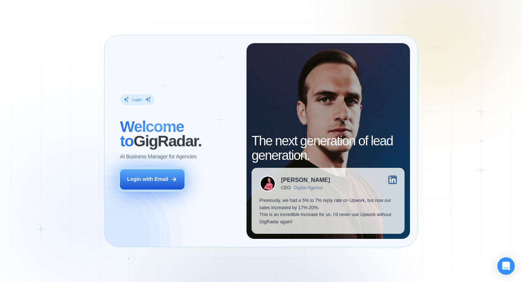
click at [150, 179] on div "Login with Email" at bounding box center [147, 179] width 41 height 7
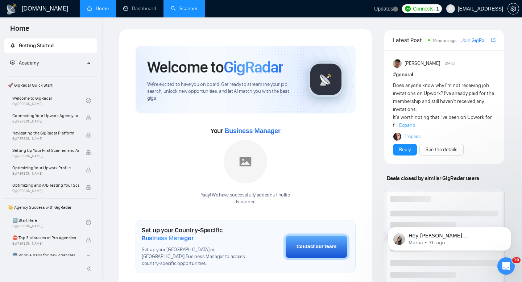
click at [176, 8] on link "Scanner" at bounding box center [184, 8] width 27 height 6
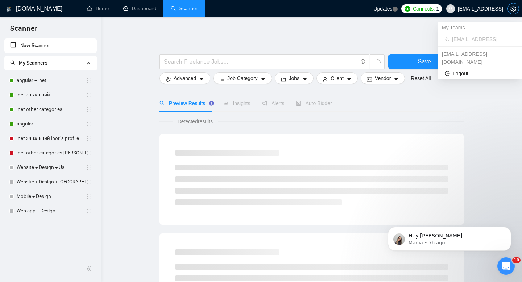
click at [513, 10] on icon "setting" at bounding box center [513, 9] width 6 height 6
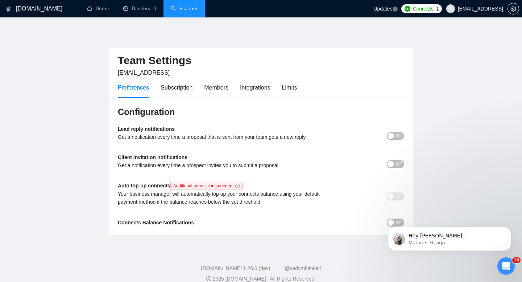
click at [284, 91] on div "Preferences Subscription Members Integrations Limits" at bounding box center [207, 87] width 179 height 21
click at [287, 91] on div "Limits" at bounding box center [289, 87] width 15 height 9
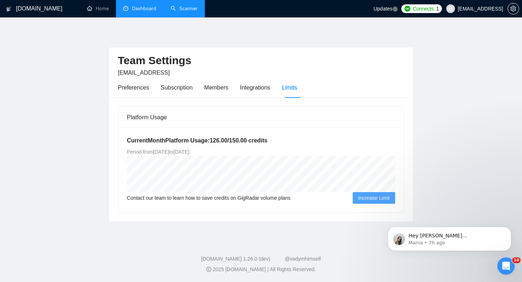
click at [133, 8] on link "Dashboard" at bounding box center [139, 8] width 33 height 6
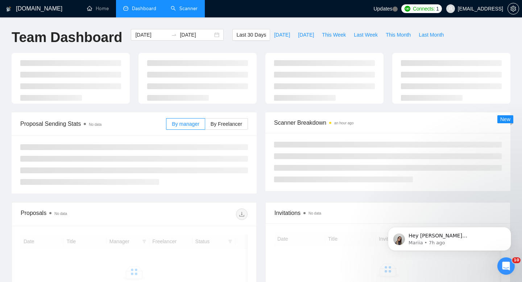
click at [182, 8] on link "Scanner" at bounding box center [184, 8] width 27 height 6
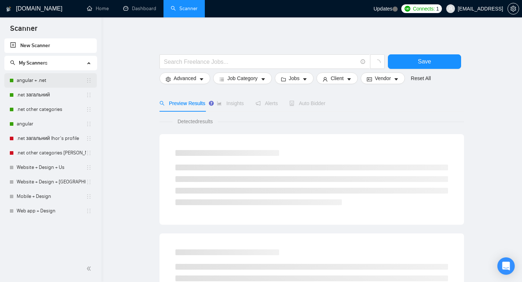
click at [50, 79] on link "angular + .net" at bounding box center [51, 80] width 69 height 14
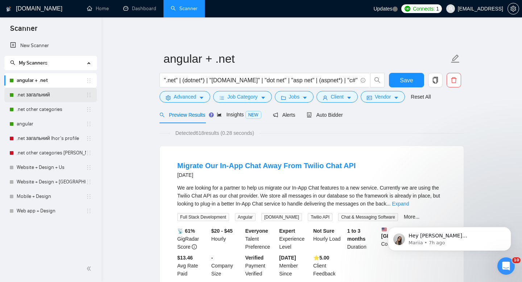
click at [49, 90] on link ".net загальний" at bounding box center [51, 95] width 69 height 14
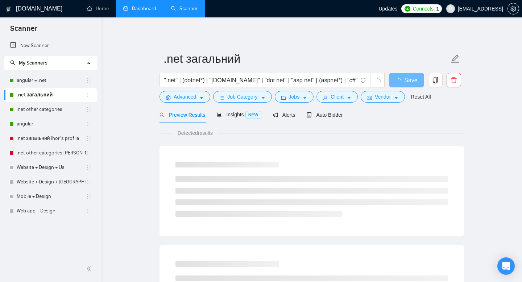
click at [138, 5] on link "Dashboard" at bounding box center [139, 8] width 33 height 6
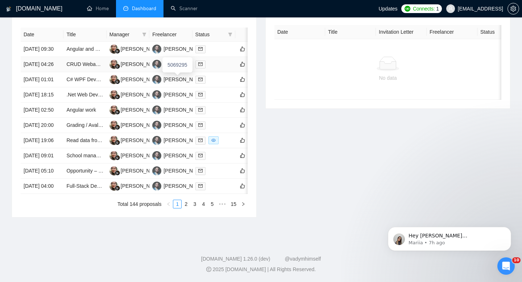
scroll to position [347, 0]
click at [91, 156] on td "School management system" at bounding box center [84, 155] width 43 height 15
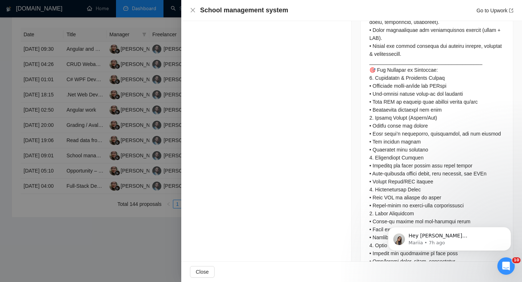
scroll to position [635, 0]
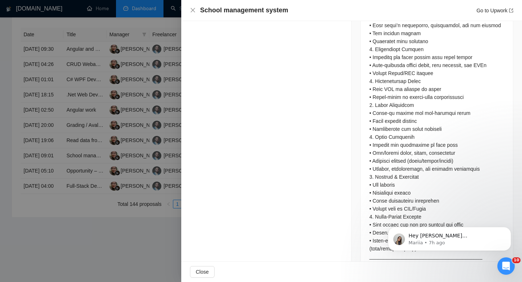
click at [133, 146] on div at bounding box center [261, 141] width 522 height 282
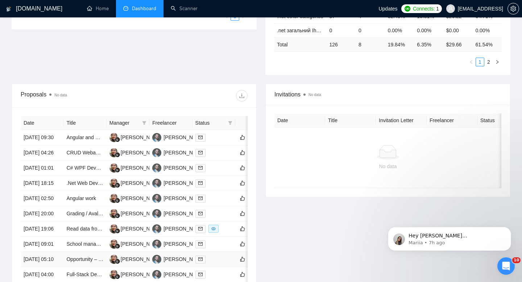
scroll to position [0, 0]
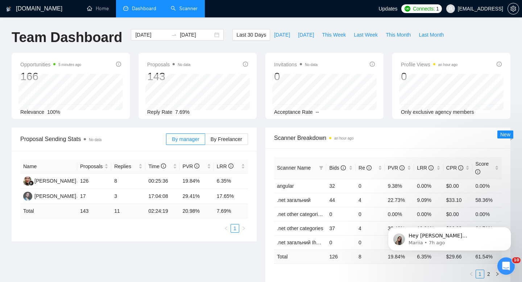
click at [174, 7] on link "Scanner" at bounding box center [184, 8] width 27 height 6
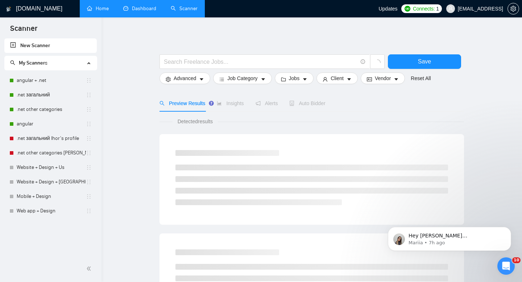
click at [109, 12] on link "Home" at bounding box center [98, 8] width 22 height 6
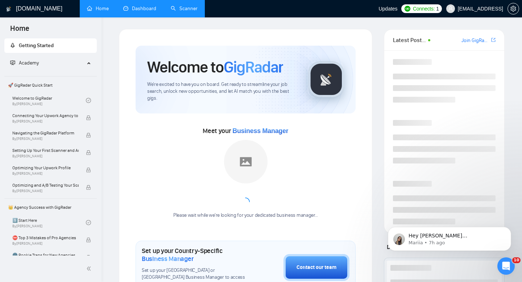
click at [150, 12] on link "Dashboard" at bounding box center [139, 8] width 33 height 6
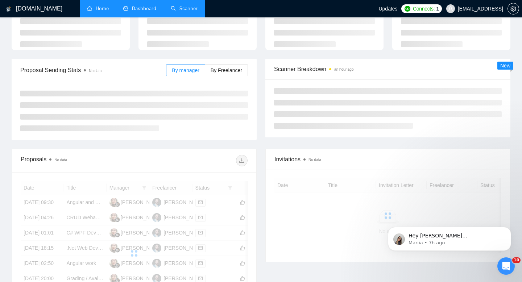
scroll to position [128, 0]
